Goal: Find specific page/section: Find specific page/section

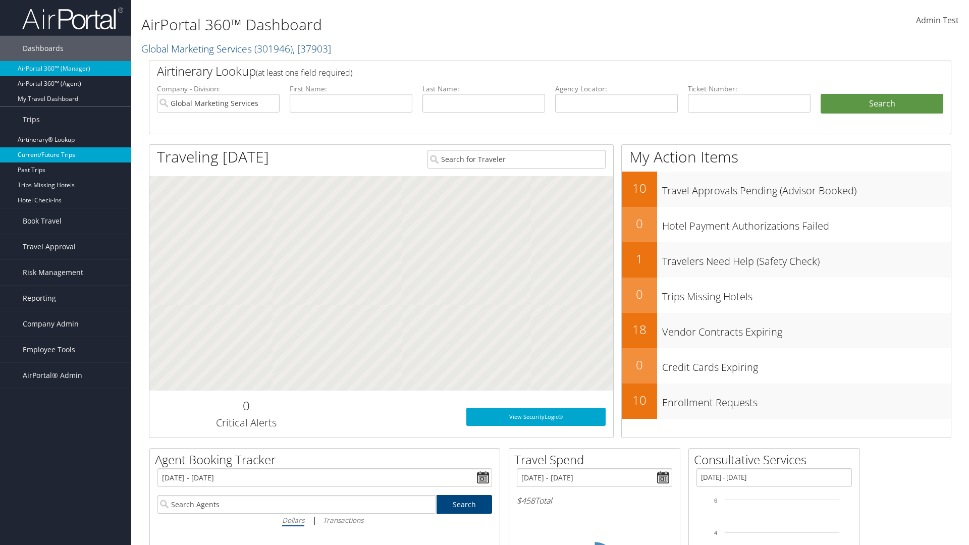
click at [66, 155] on link "Current/Future Trips" at bounding box center [65, 154] width 131 height 15
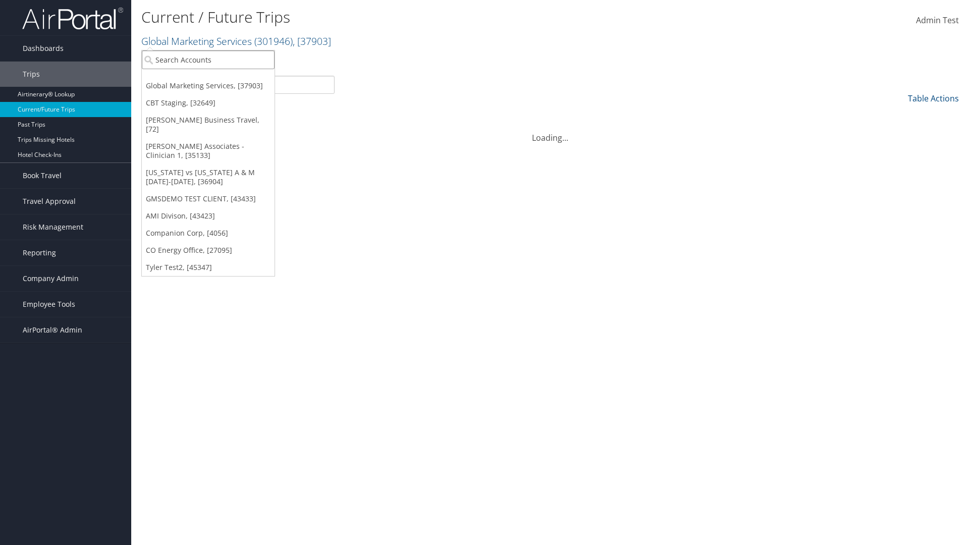
click at [208, 60] on input "search" at bounding box center [208, 59] width 133 height 19
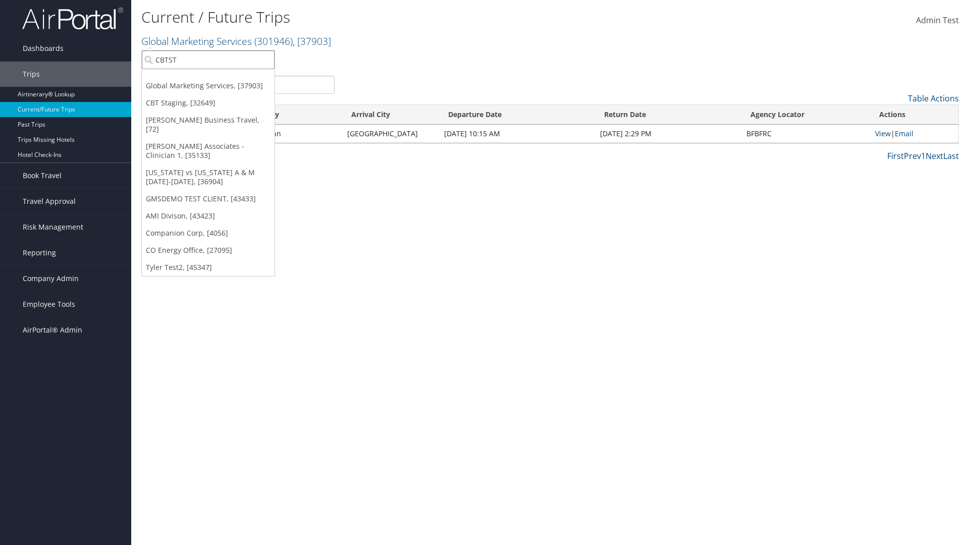
type input "CBTSTG"
click at [208, 78] on div "CBT Staging (CBTSTG), [32649]" at bounding box center [208, 78] width 144 height 9
